Goal: Obtain resource: Download file/media

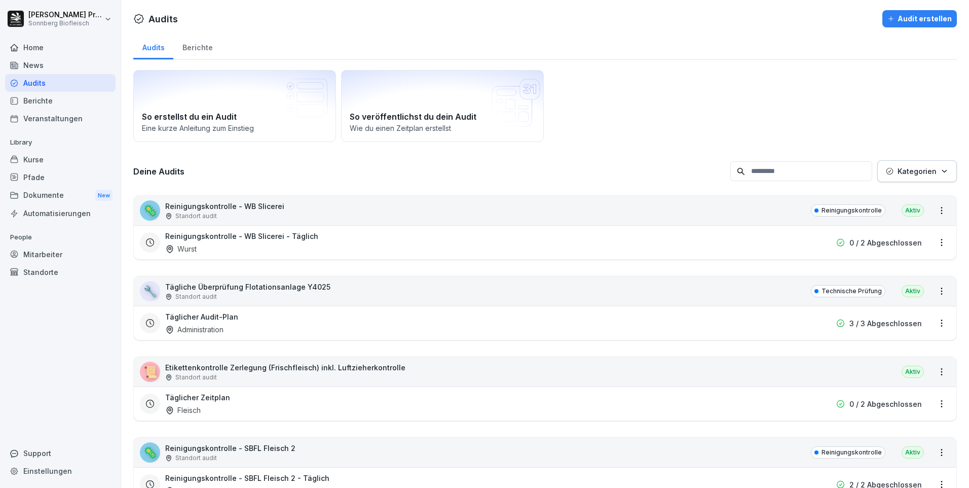
click at [61, 48] on div "Home" at bounding box center [60, 48] width 111 height 18
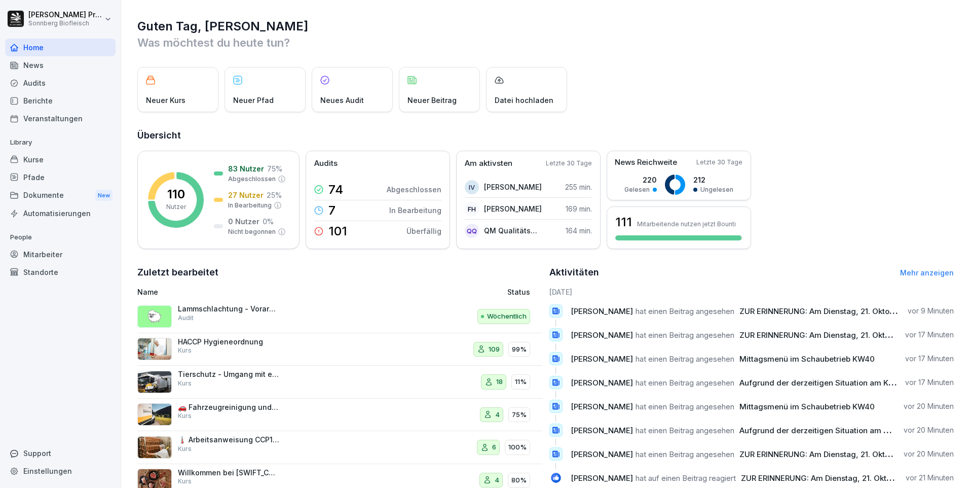
scroll to position [34, 0]
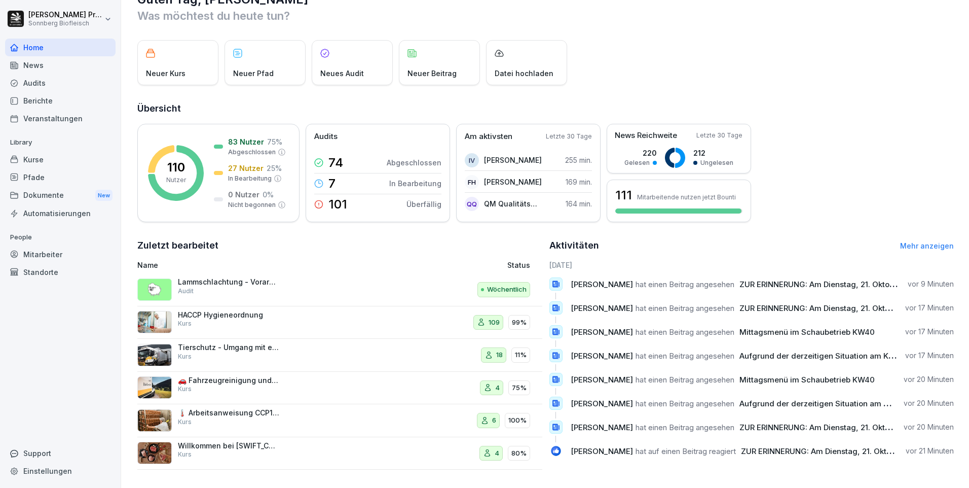
click at [827, 398] on span "Aufgrund der derzeitigen Situation am Kälber/Rinder/Kuh-Markt müssen leider ern…" at bounding box center [930, 403] width 380 height 10
click at [919, 238] on div "Aktivitäten Mehr anzeigen" at bounding box center [751, 245] width 405 height 14
click at [918, 244] on div "Aktivitäten Mehr anzeigen" at bounding box center [751, 245] width 405 height 14
click at [918, 241] on link "Mehr anzeigen" at bounding box center [927, 245] width 54 height 9
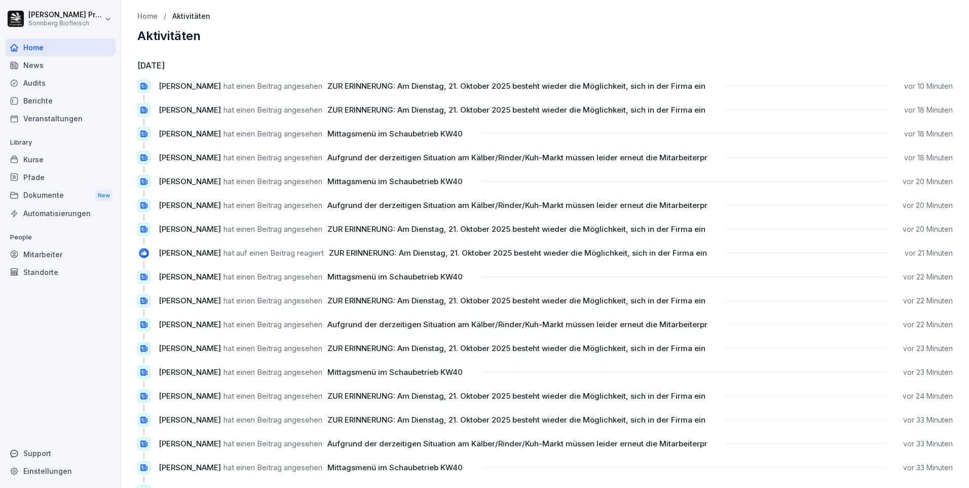
click at [148, 17] on p "Home" at bounding box center [147, 16] width 20 height 9
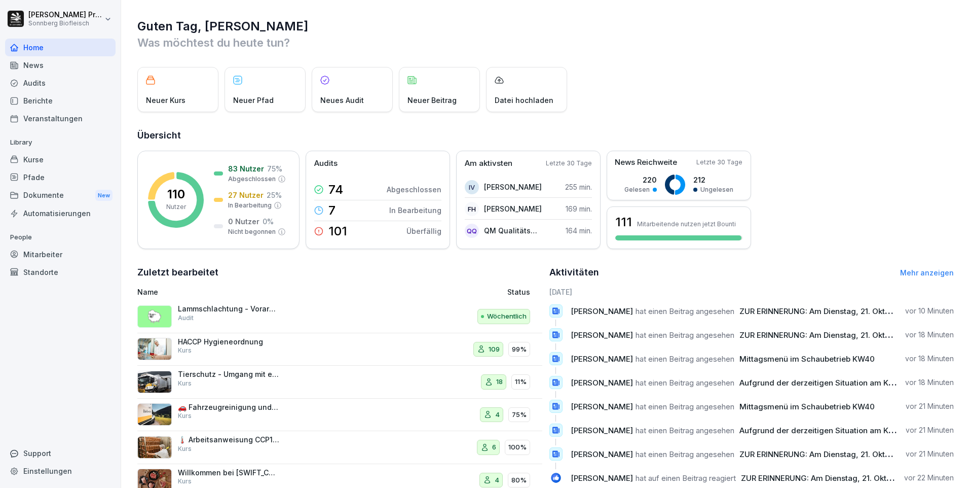
scroll to position [34, 0]
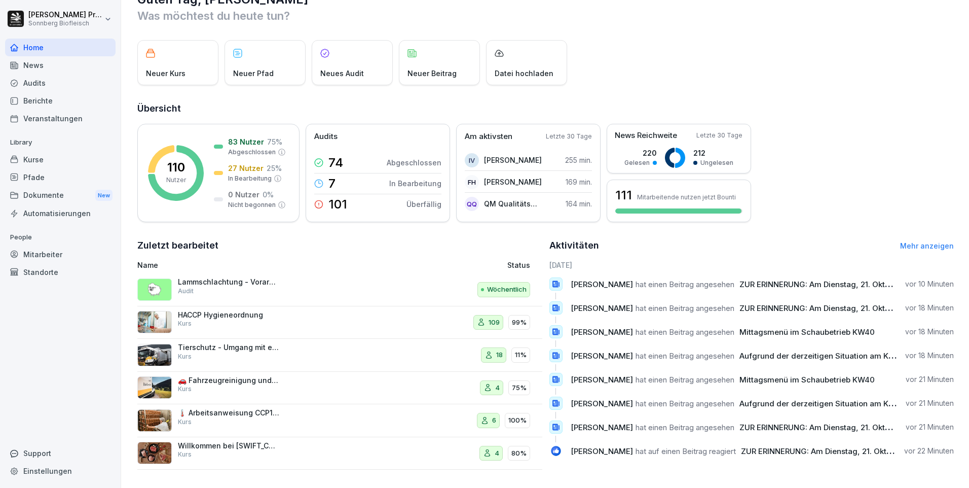
click at [76, 81] on div "Audits" at bounding box center [60, 83] width 111 height 18
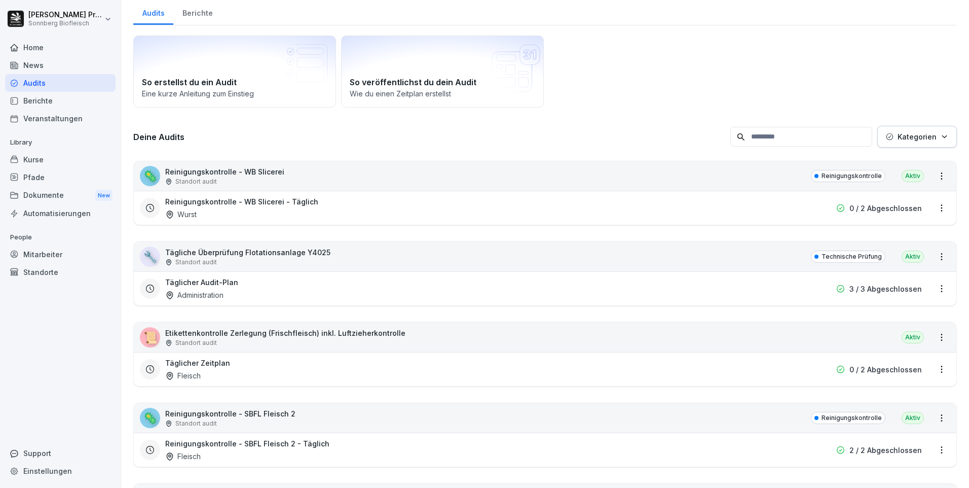
scroll to position [10, 0]
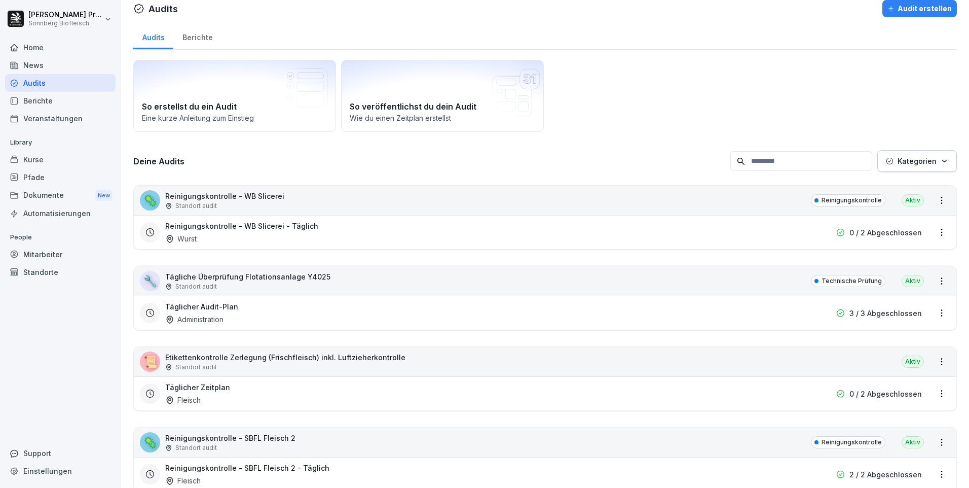
click at [763, 167] on input at bounding box center [801, 161] width 142 height 20
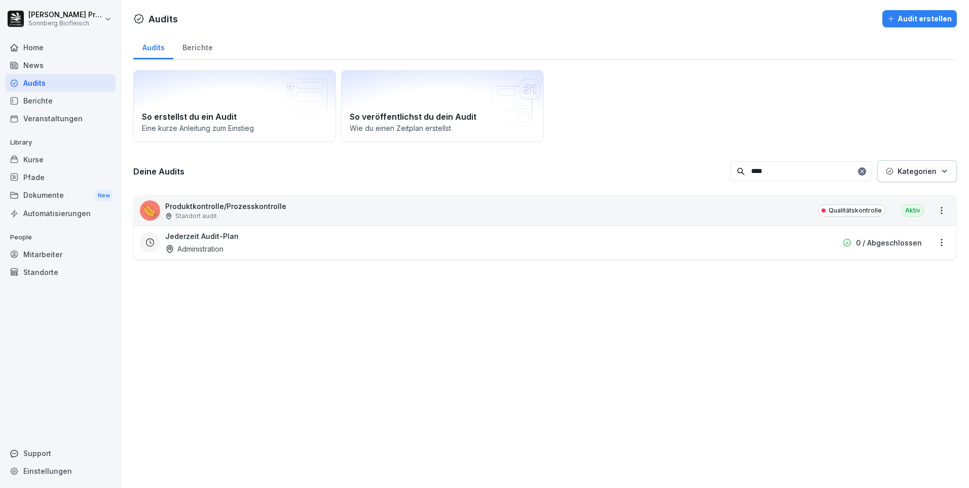
scroll to position [0, 0]
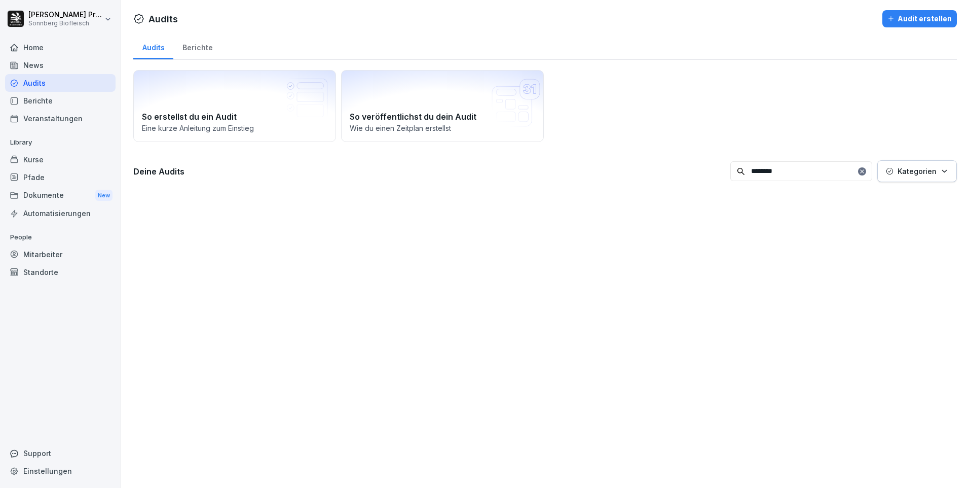
type input "*******"
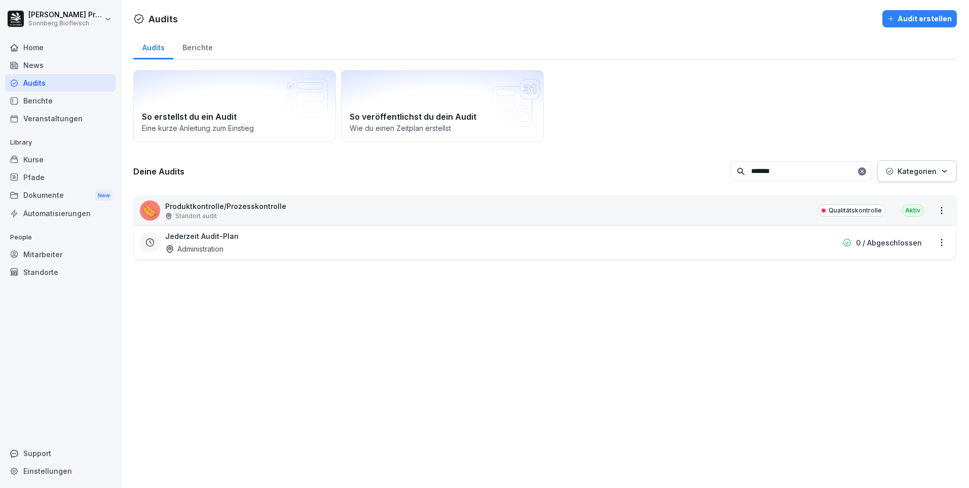
click at [338, 213] on div "🌭 Produktkontrolle/Prozesskontrolle Standort audit Qualitätskontrolle Aktiv" at bounding box center [545, 210] width 823 height 29
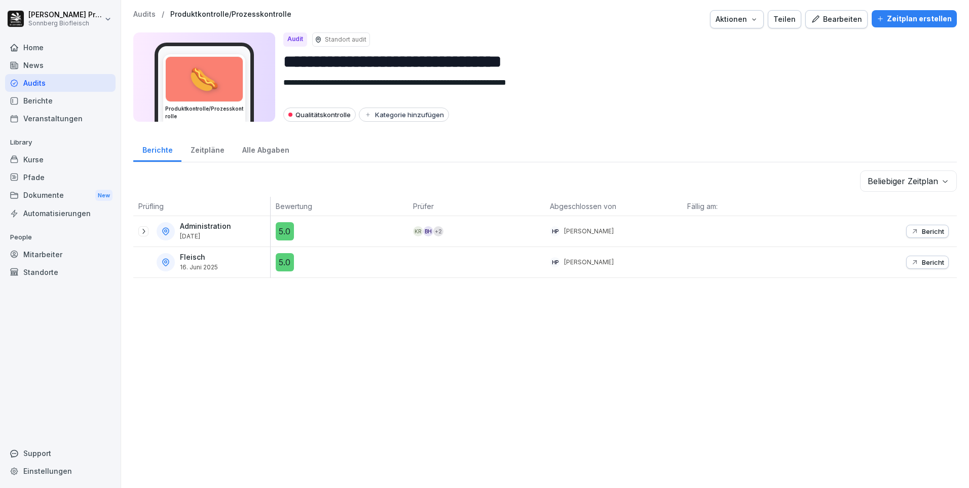
click at [148, 230] on div at bounding box center [143, 231] width 10 height 10
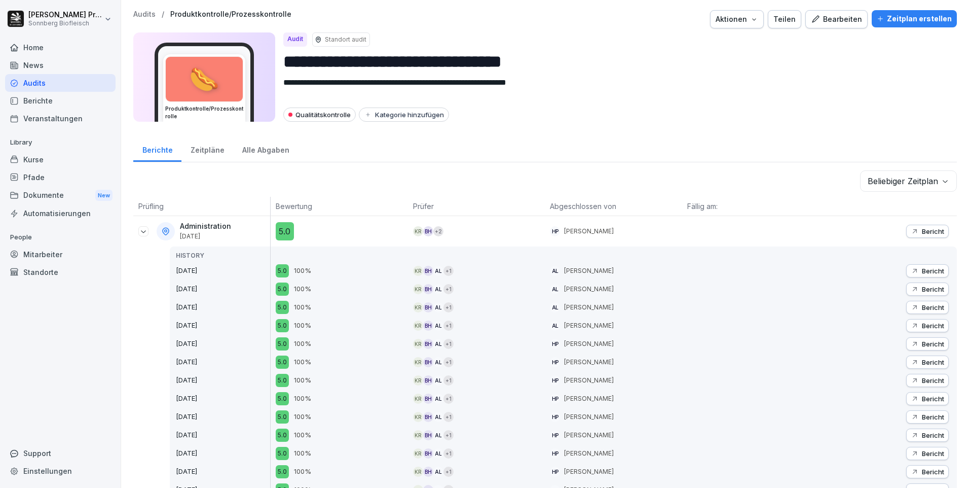
click at [922, 229] on p "Bericht" at bounding box center [933, 231] width 22 height 8
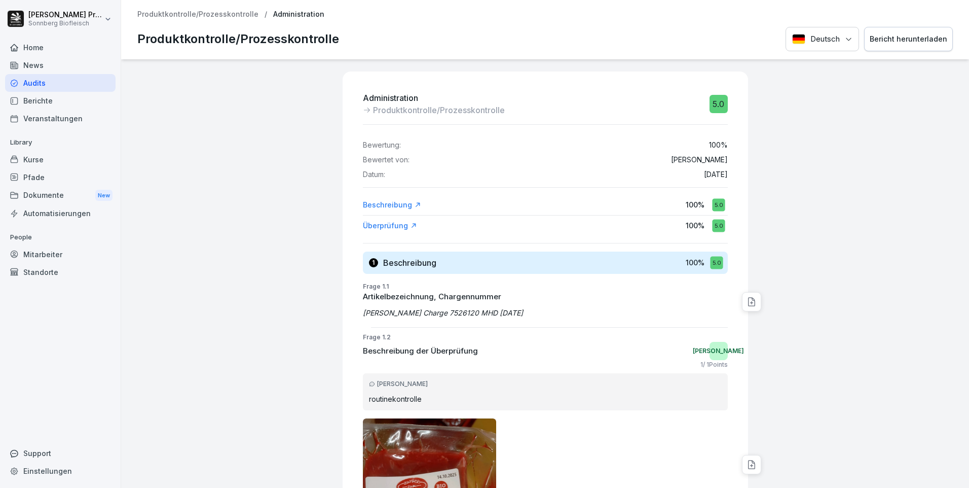
click at [911, 32] on button "Bericht herunterladen" at bounding box center [908, 39] width 89 height 25
